Goal: Information Seeking & Learning: Learn about a topic

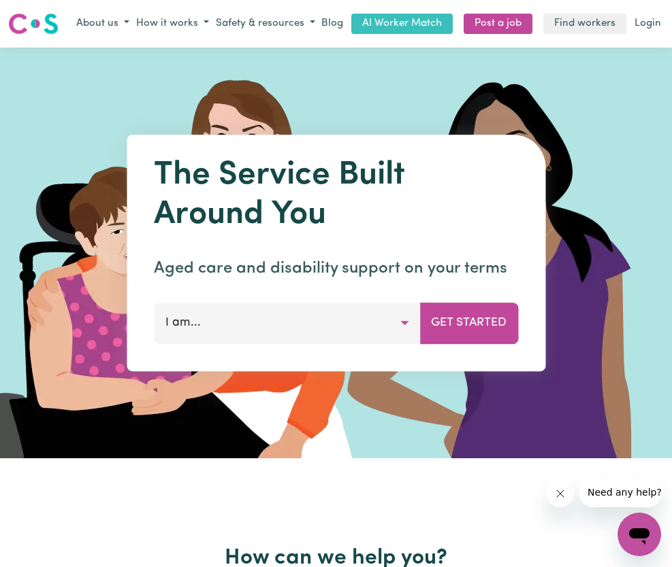
click at [80, 330] on button "I am..." at bounding box center [287, 323] width 266 height 41
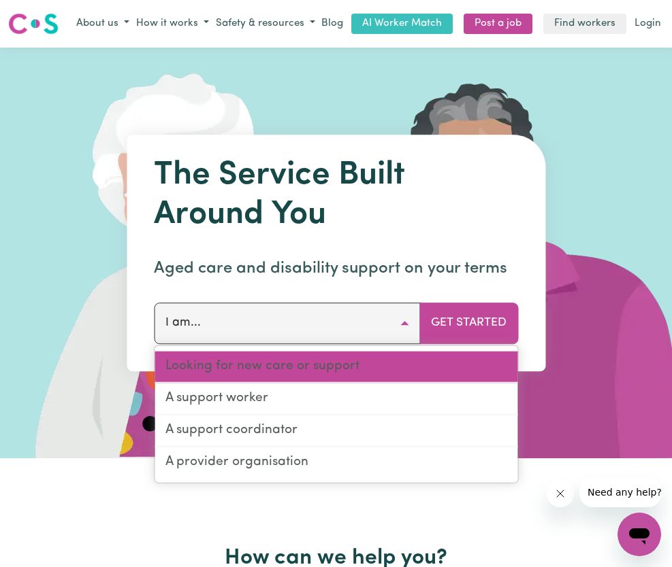
click at [80, 372] on link "Looking for new care or support" at bounding box center [335, 368] width 363 height 32
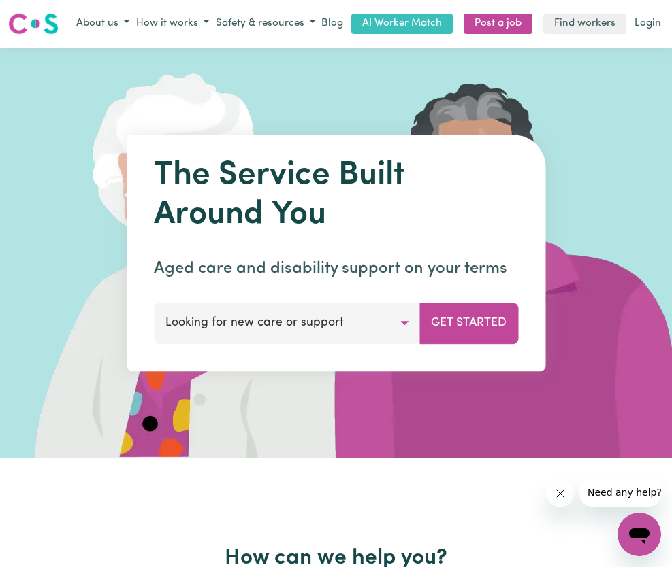
click at [80, 325] on button "Get Started" at bounding box center [468, 323] width 99 height 41
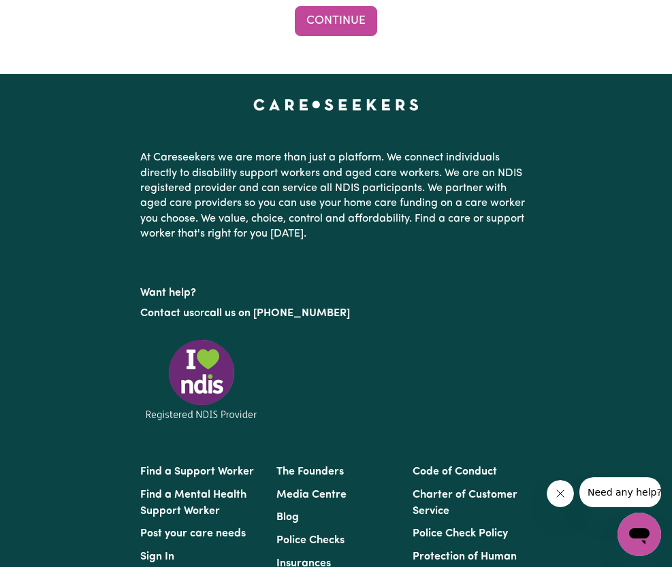
scroll to position [1448, 0]
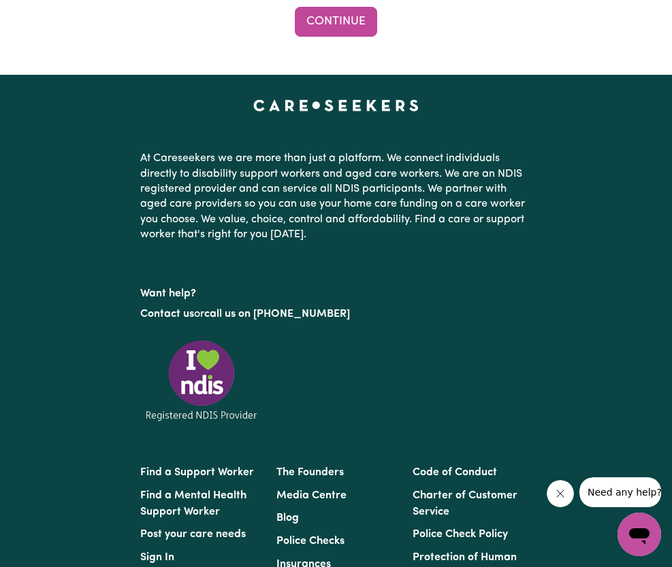
click at [80, 493] on icon "Close message from company" at bounding box center [560, 494] width 11 height 11
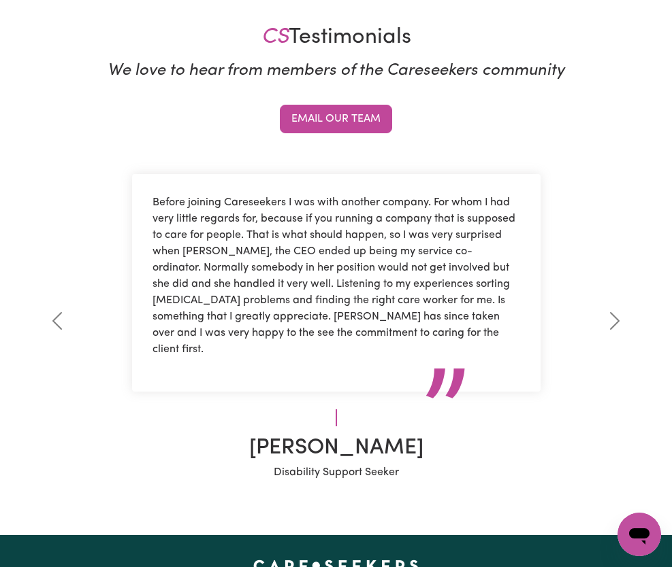
scroll to position [344, 0]
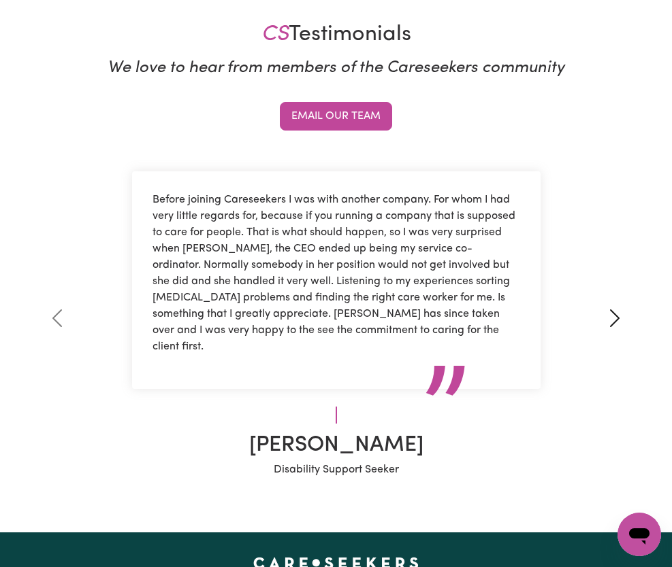
click at [80, 318] on span at bounding box center [615, 319] width 22 height 22
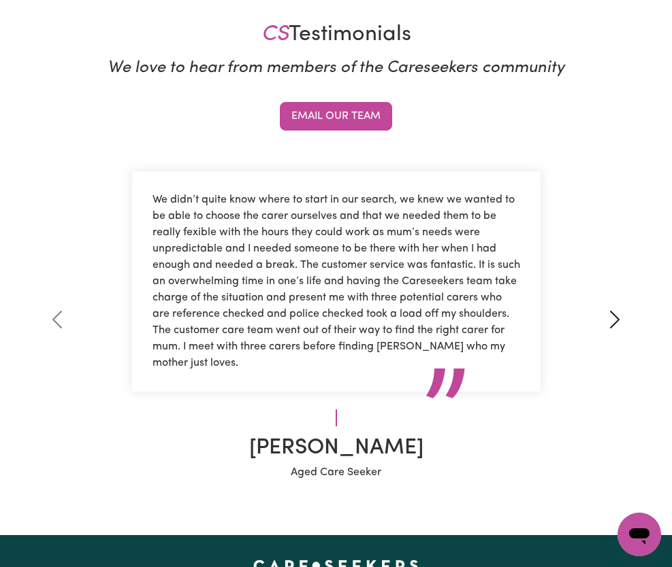
click at [80, 318] on span at bounding box center [615, 320] width 22 height 22
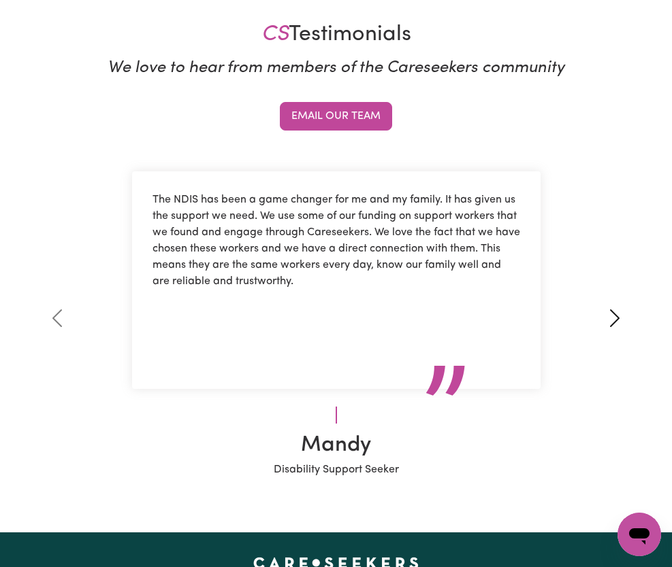
click at [80, 318] on span at bounding box center [615, 319] width 22 height 22
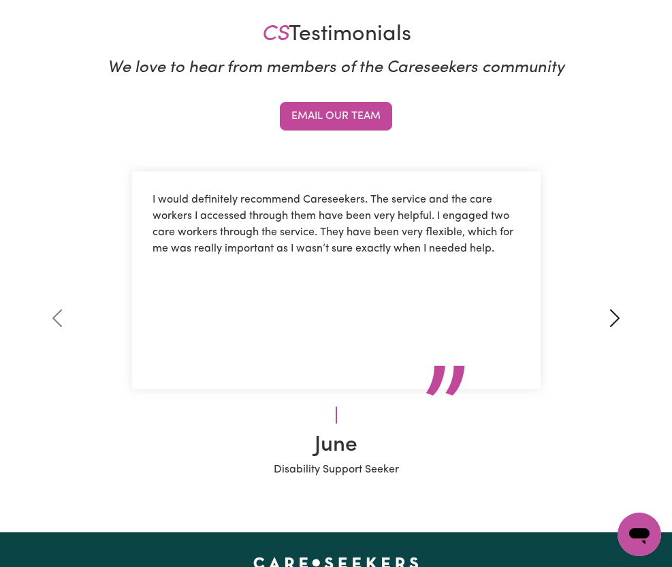
click at [80, 318] on span at bounding box center [615, 319] width 22 height 22
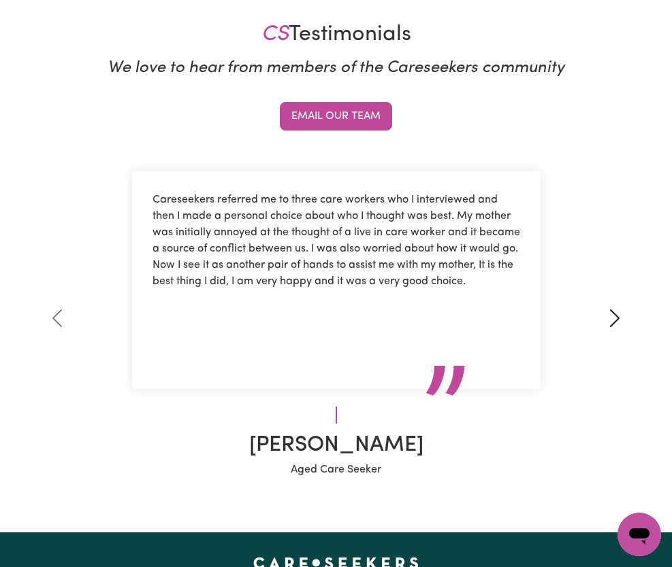
click at [80, 318] on span at bounding box center [615, 319] width 22 height 22
